Goal: Navigation & Orientation: Go to known website

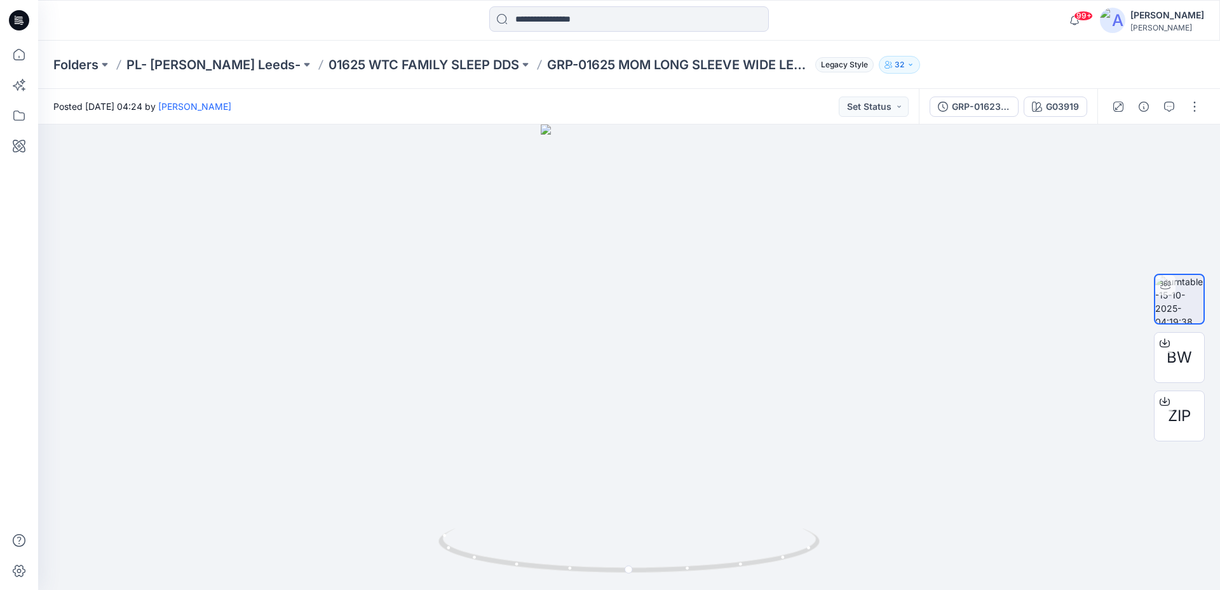
click at [21, 21] on icon at bounding box center [20, 20] width 5 height 1
